Goal: Find specific page/section: Find specific page/section

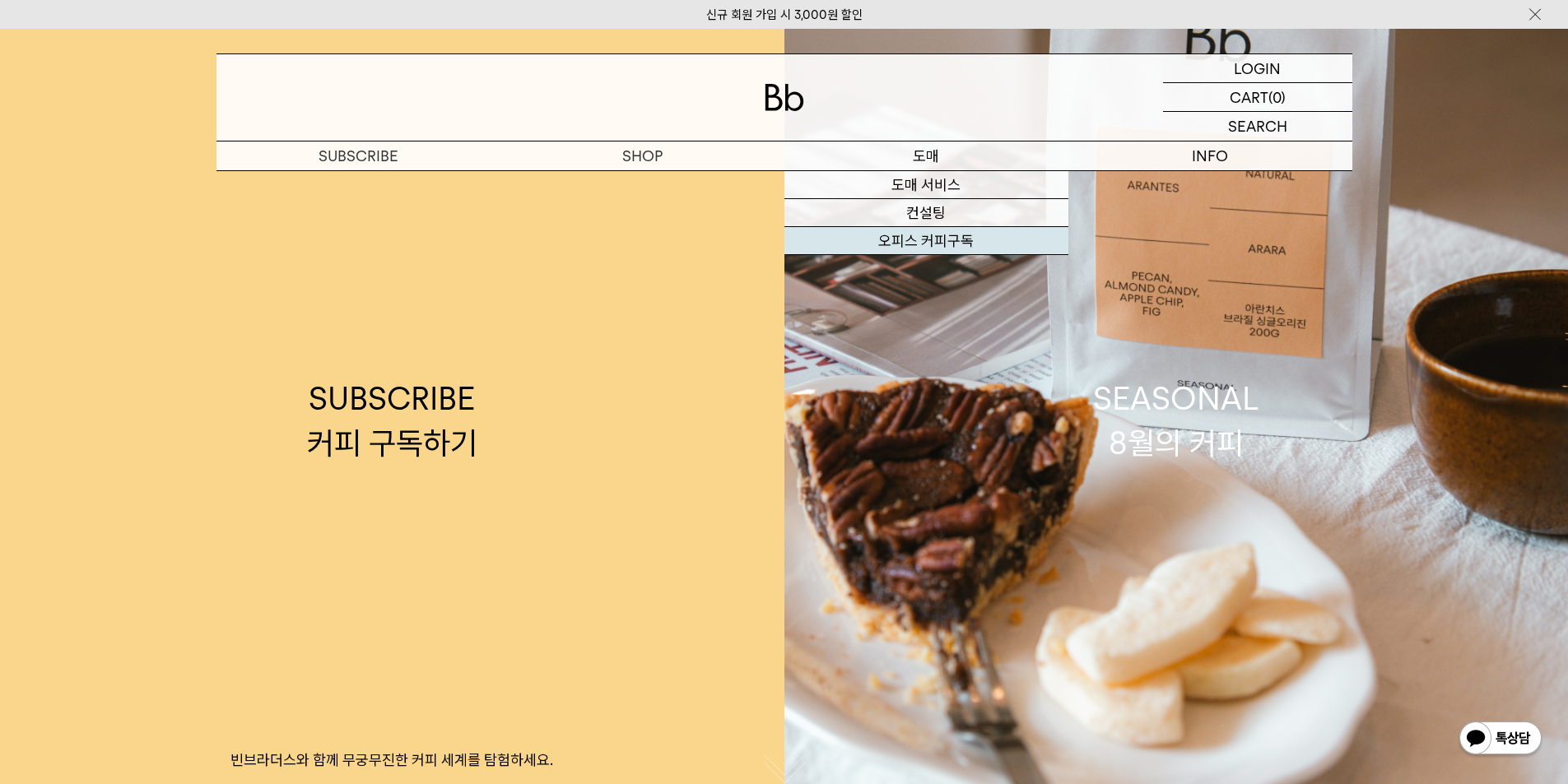
click at [919, 235] on link "오피스 커피구독" at bounding box center [926, 240] width 284 height 28
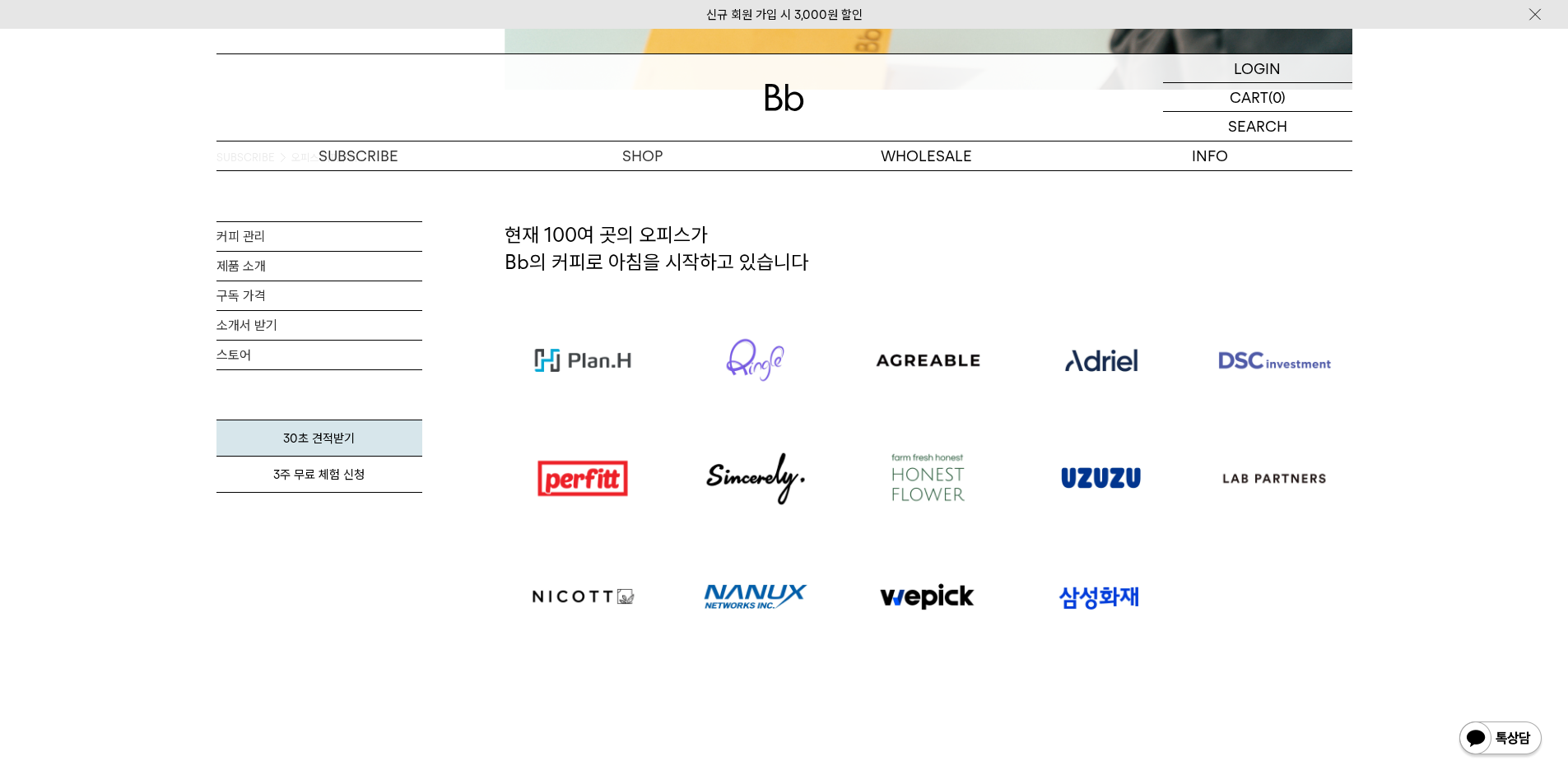
scroll to position [986, 0]
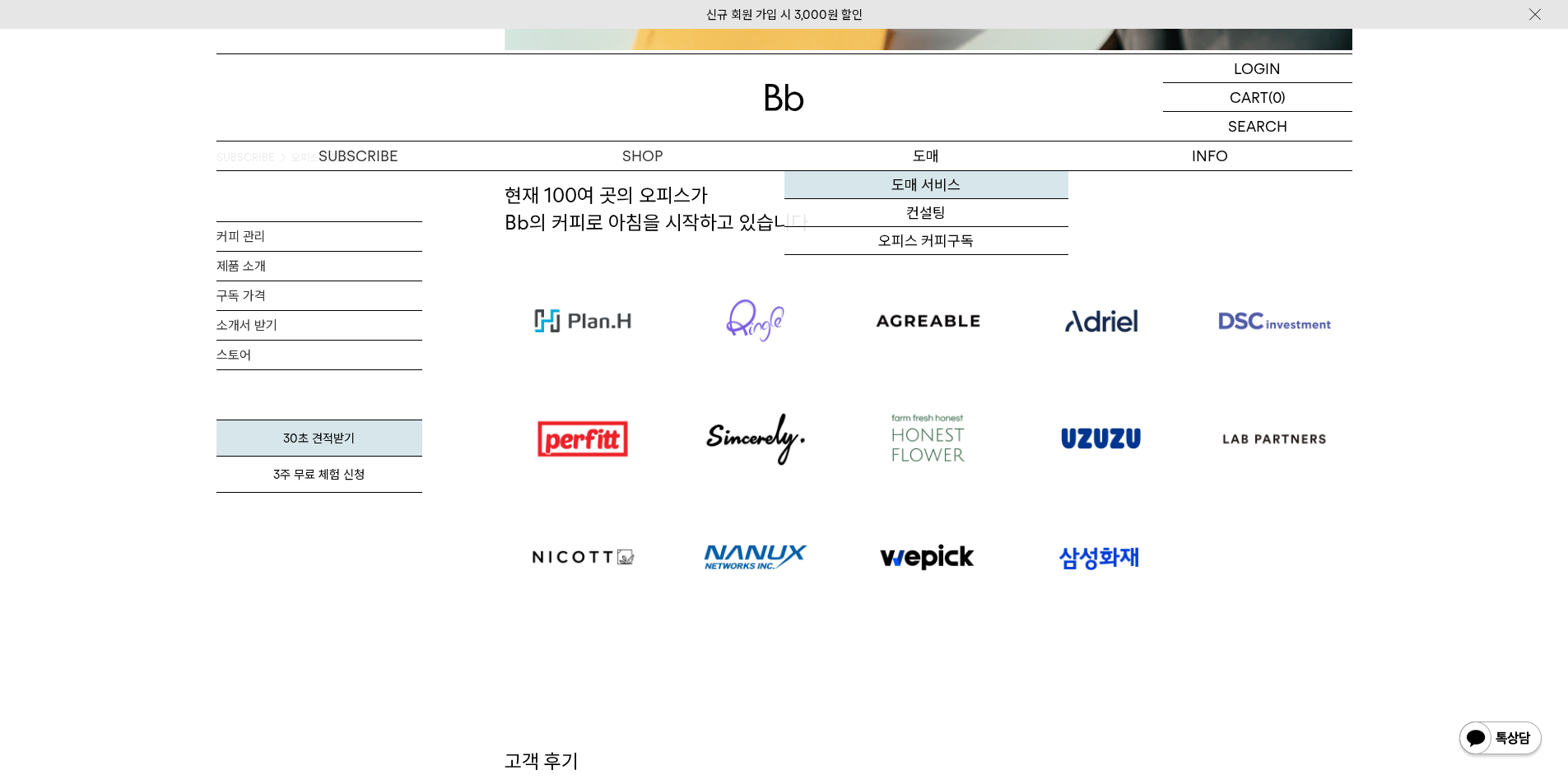
click at [925, 184] on link "도매 서비스" at bounding box center [926, 185] width 284 height 28
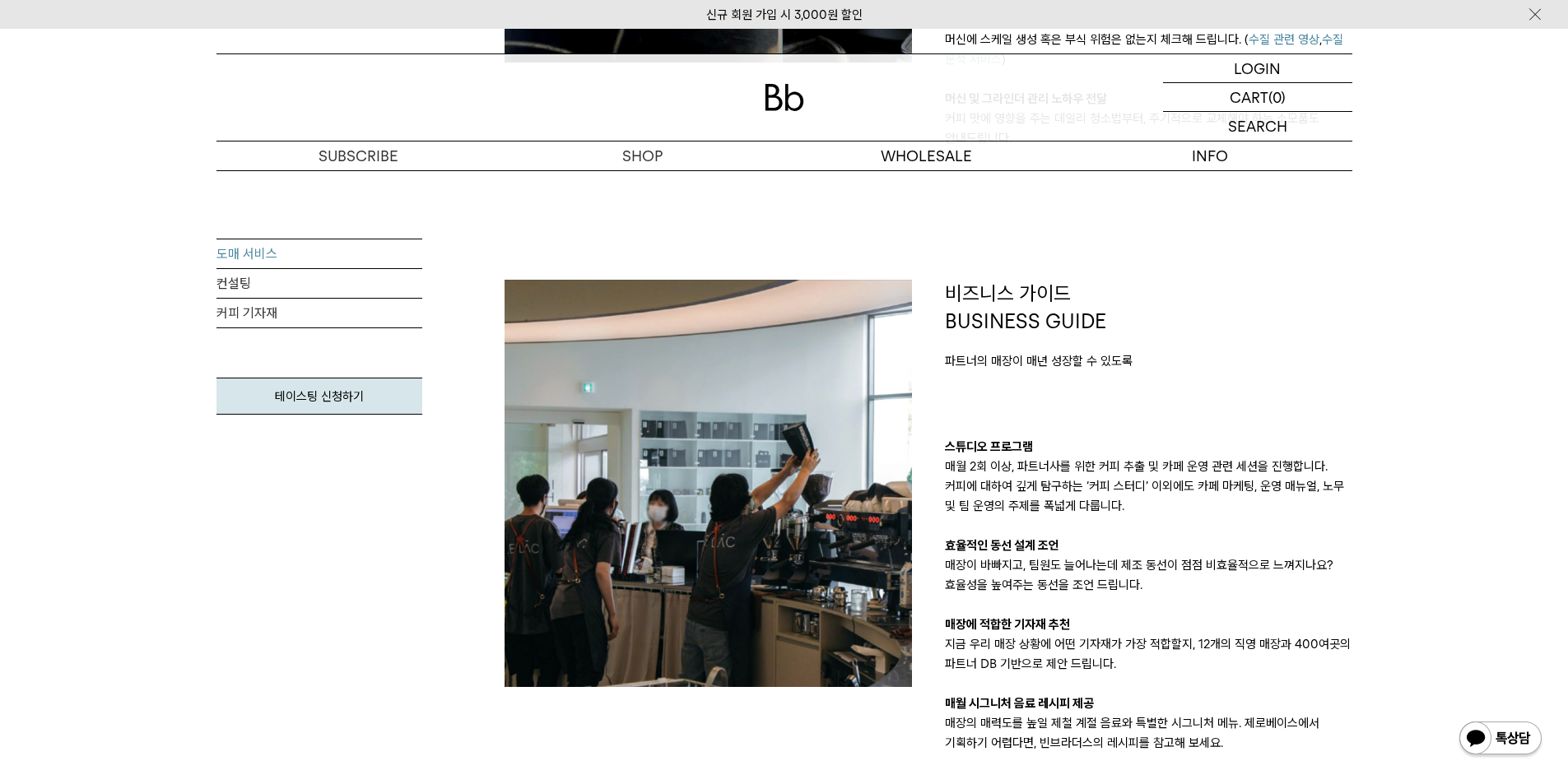
scroll to position [1316, 0]
click at [241, 319] on link "커피 기자재" at bounding box center [319, 313] width 205 height 29
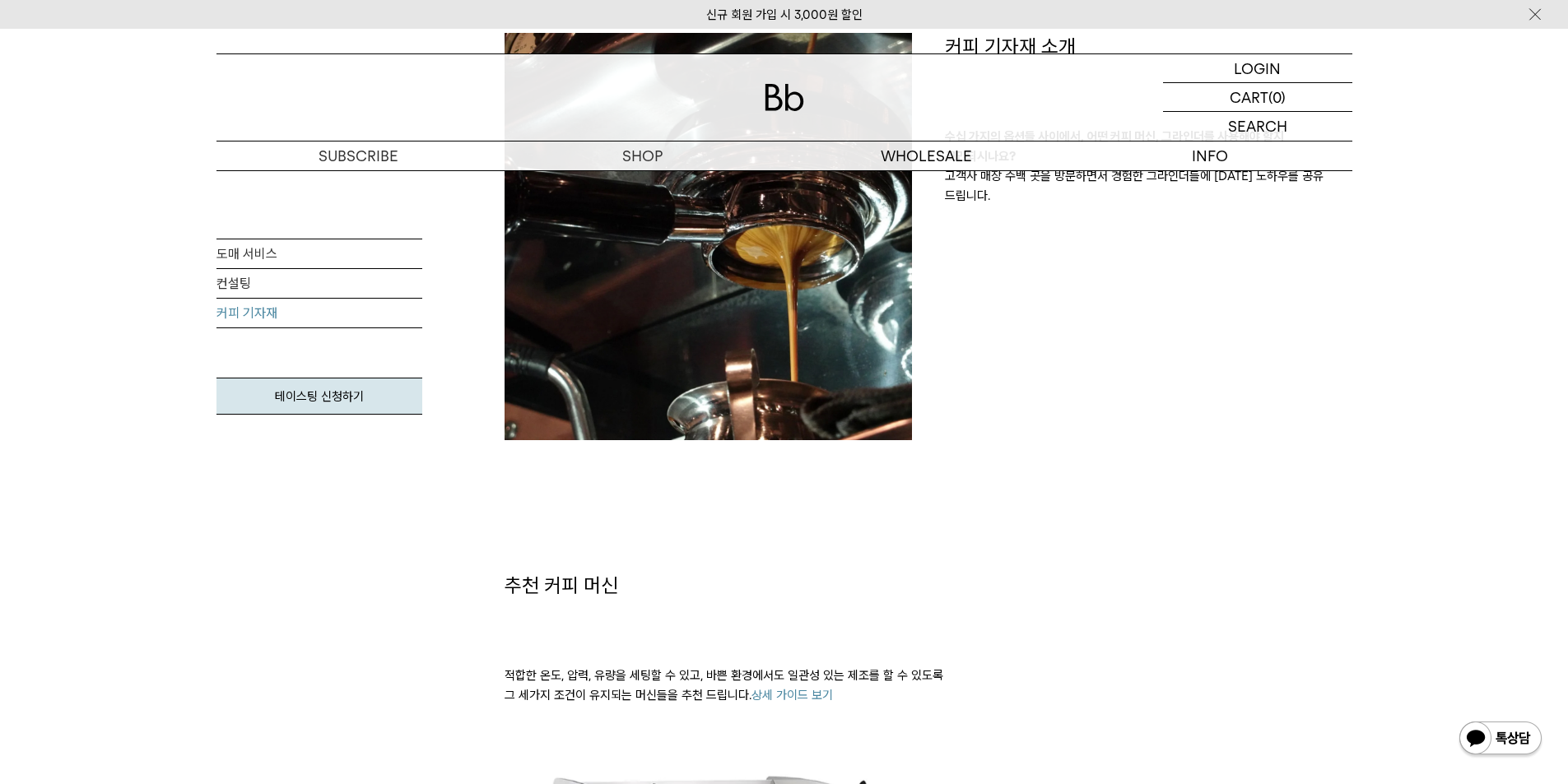
scroll to position [412, 0]
